Goal: Navigation & Orientation: Find specific page/section

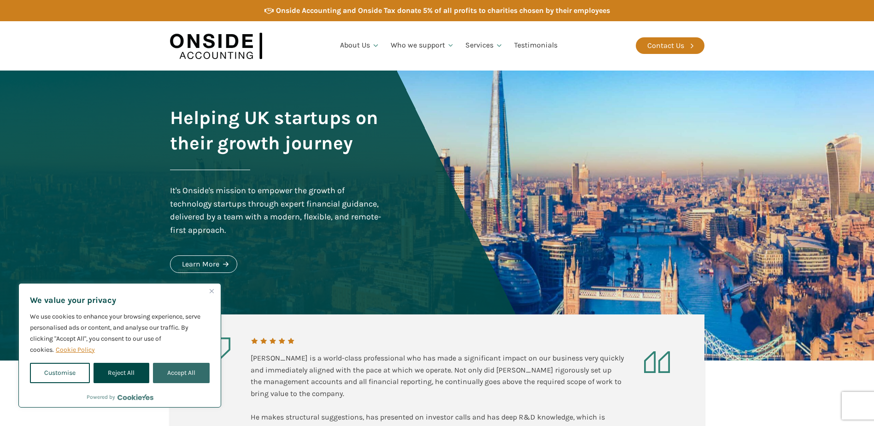
click at [177, 373] on button "Accept All" at bounding box center [181, 372] width 57 height 20
checkbox input "true"
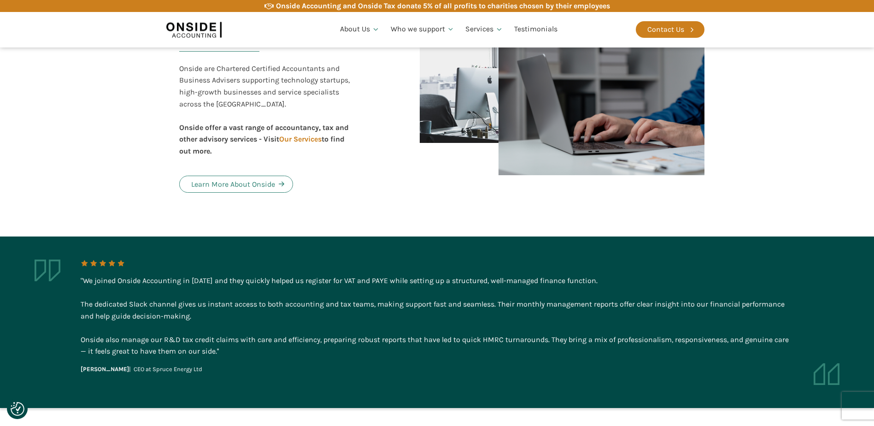
scroll to position [599, 0]
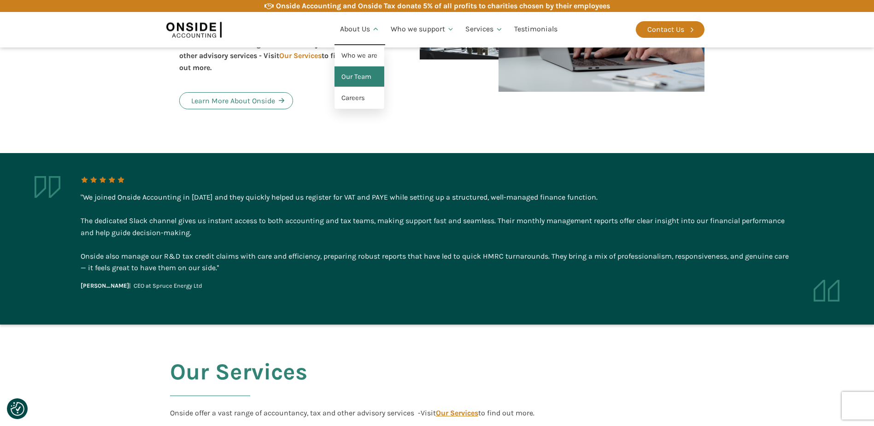
click at [358, 75] on link "Our Team" at bounding box center [359, 76] width 50 height 21
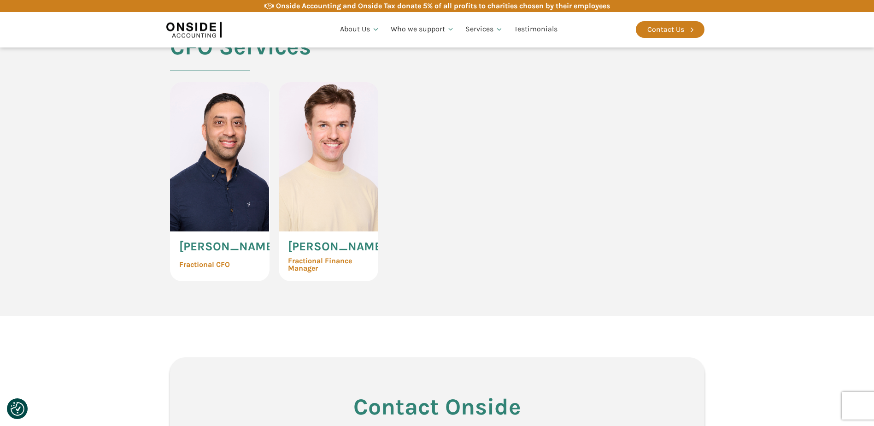
scroll to position [2118, 0]
